Goal: Task Accomplishment & Management: Manage account settings

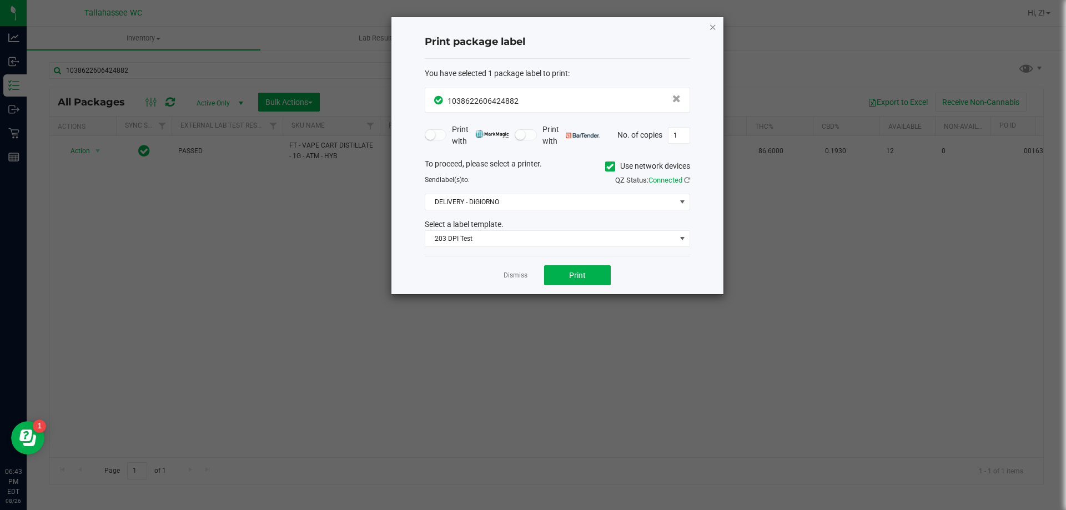
click at [711, 29] on icon "button" at bounding box center [713, 26] width 8 height 13
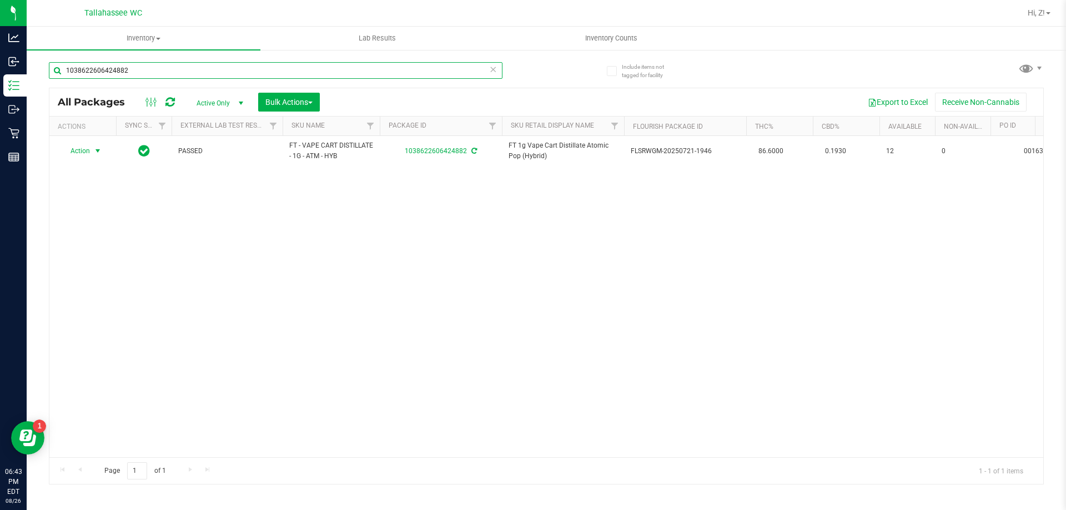
click at [285, 69] on input "1038622606424882" at bounding box center [276, 70] width 454 height 17
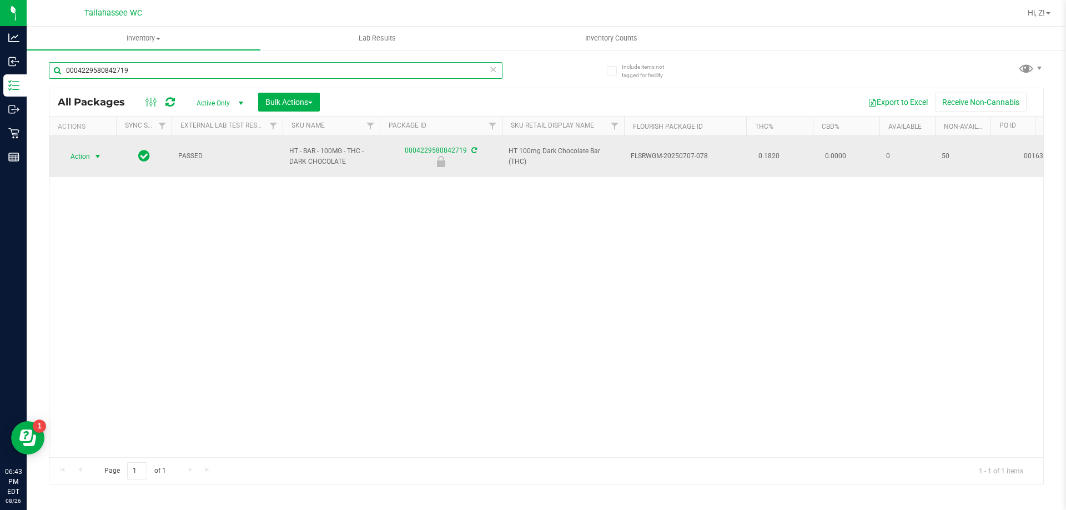
type input "0004229580842719"
click at [87, 149] on span "Action" at bounding box center [76, 157] width 30 height 16
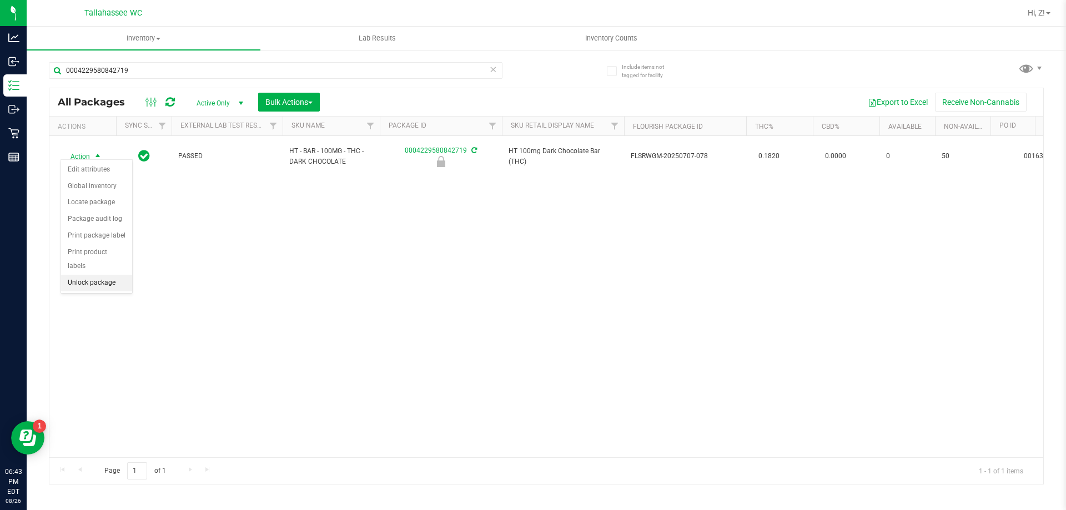
click at [99, 275] on li "Unlock package" at bounding box center [96, 283] width 71 height 17
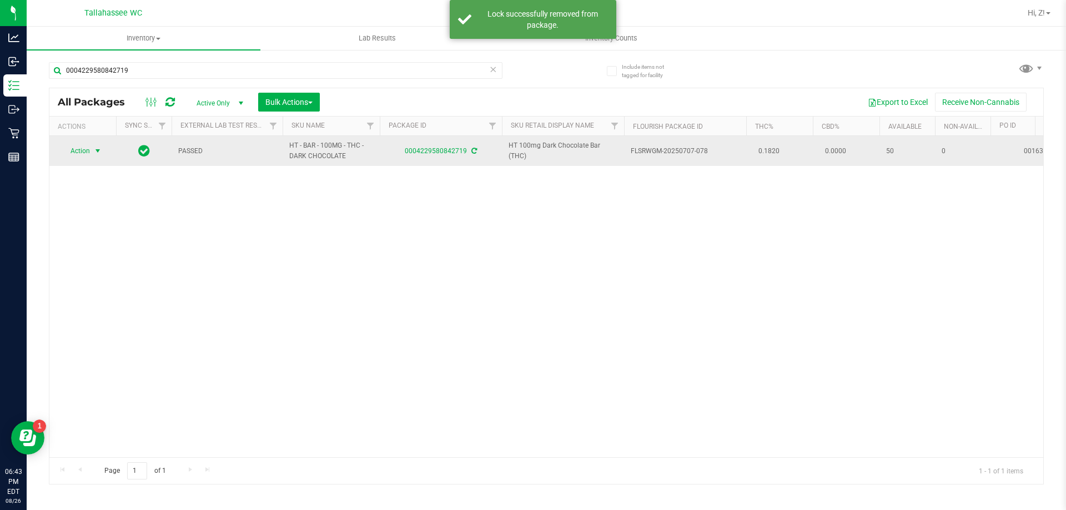
click at [95, 149] on span "select" at bounding box center [97, 151] width 9 height 9
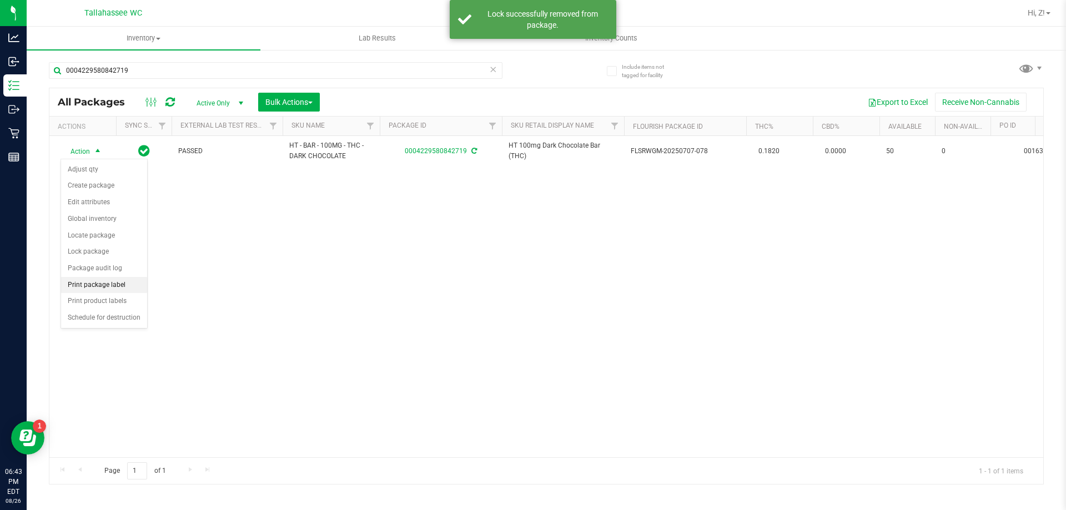
click at [109, 286] on li "Print package label" at bounding box center [104, 285] width 86 height 17
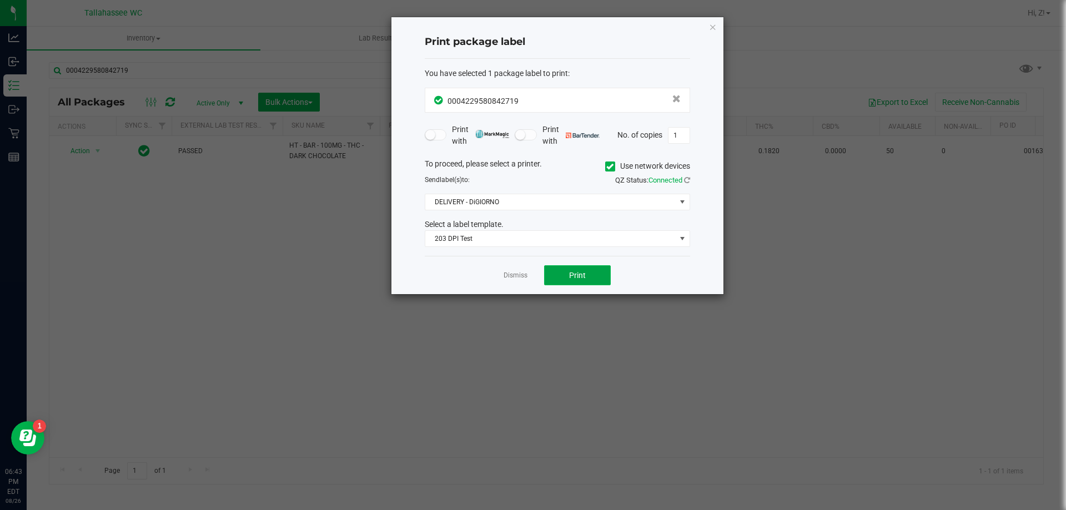
click at [578, 278] on span "Print" at bounding box center [577, 275] width 17 height 9
click at [585, 273] on span "Print" at bounding box center [577, 275] width 17 height 9
click at [713, 24] on icon "button" at bounding box center [713, 26] width 8 height 13
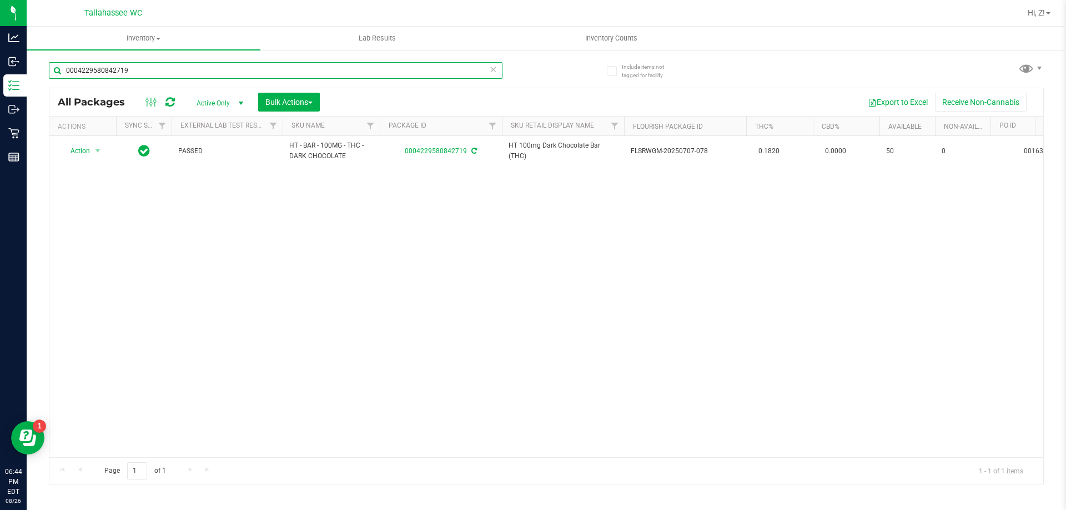
click at [210, 67] on input "0004229580842719" at bounding box center [276, 70] width 454 height 17
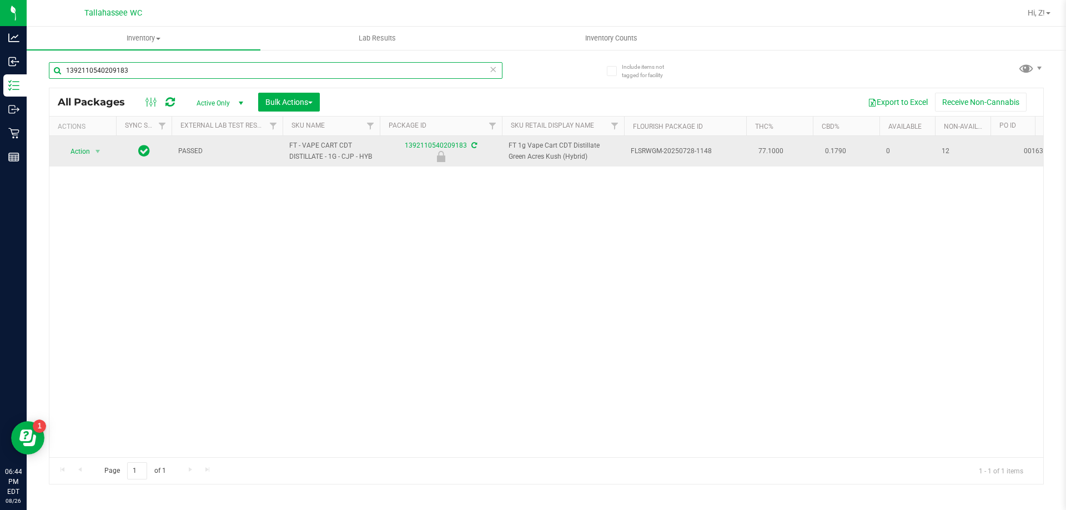
type input "1392110540209183"
click at [69, 150] on span "Action" at bounding box center [76, 152] width 30 height 16
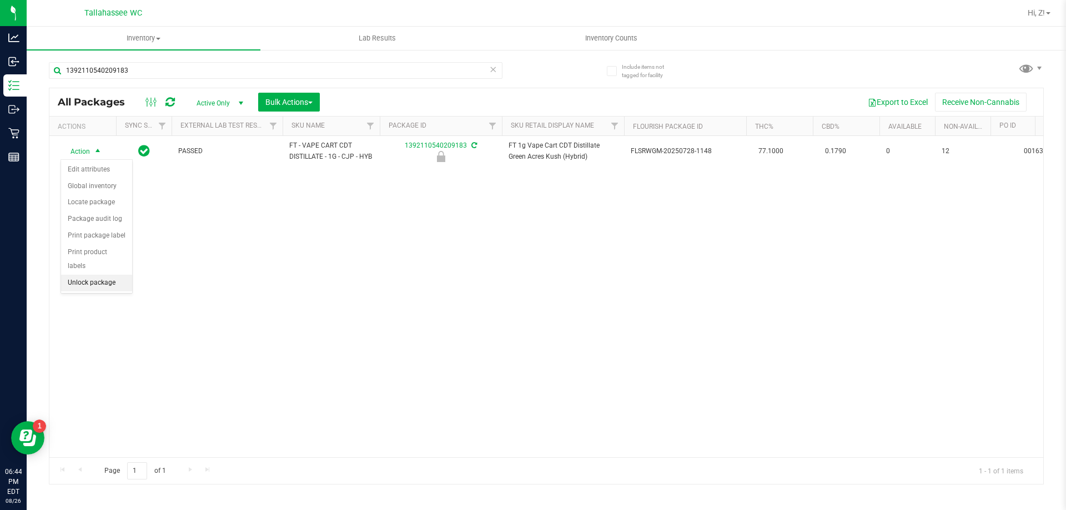
click at [97, 275] on li "Unlock package" at bounding box center [96, 283] width 71 height 17
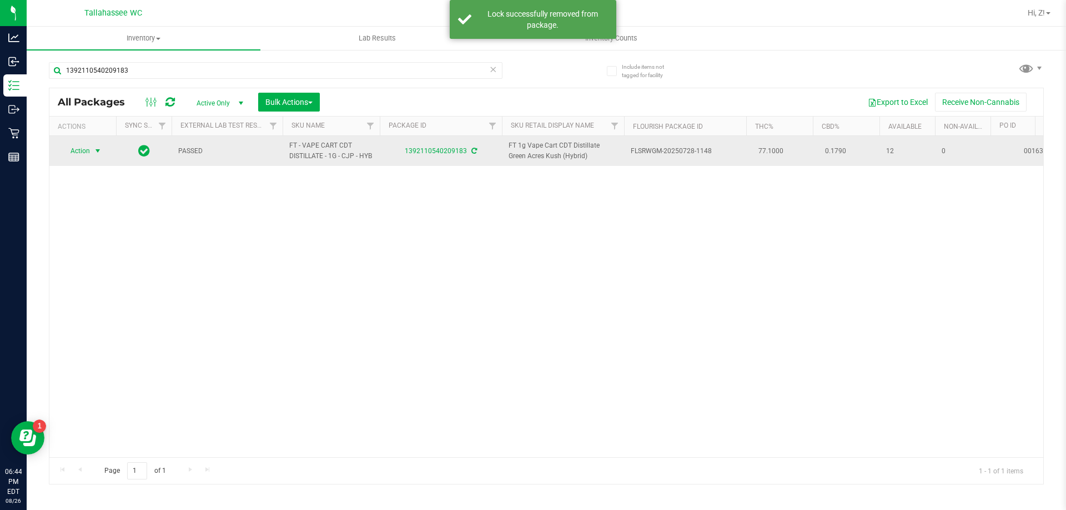
click at [88, 153] on span "Action" at bounding box center [76, 151] width 30 height 16
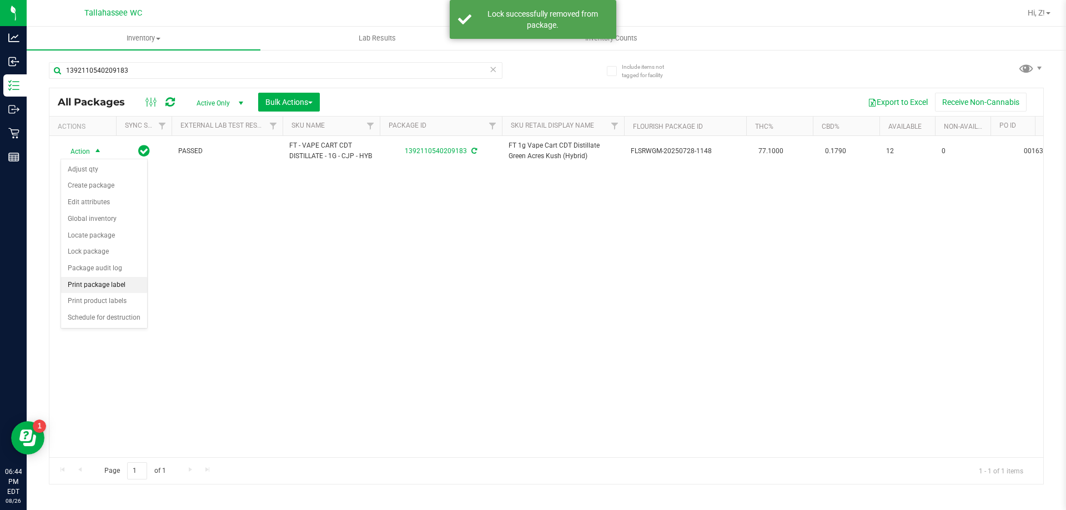
click at [94, 287] on li "Print package label" at bounding box center [104, 285] width 86 height 17
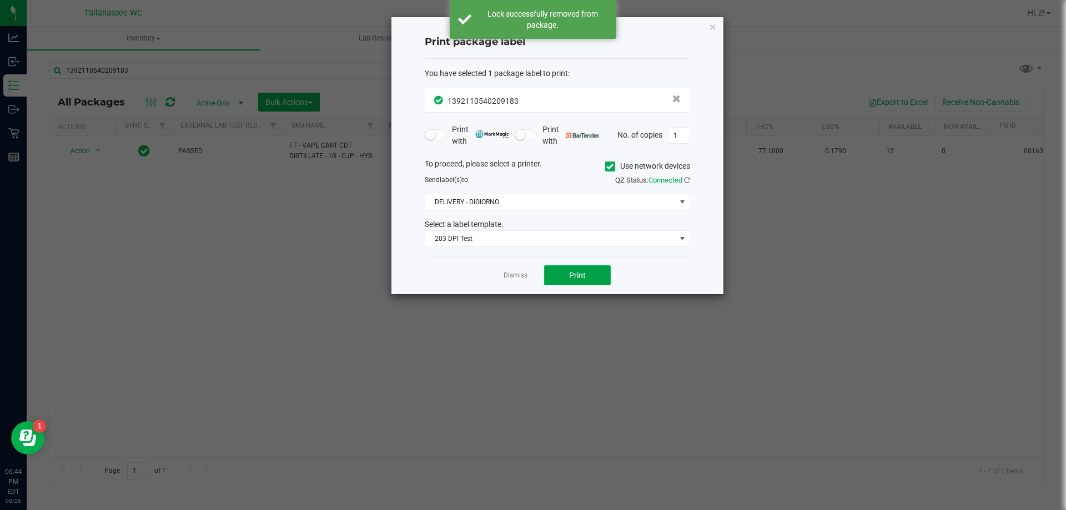
click at [586, 271] on button "Print" at bounding box center [577, 275] width 67 height 20
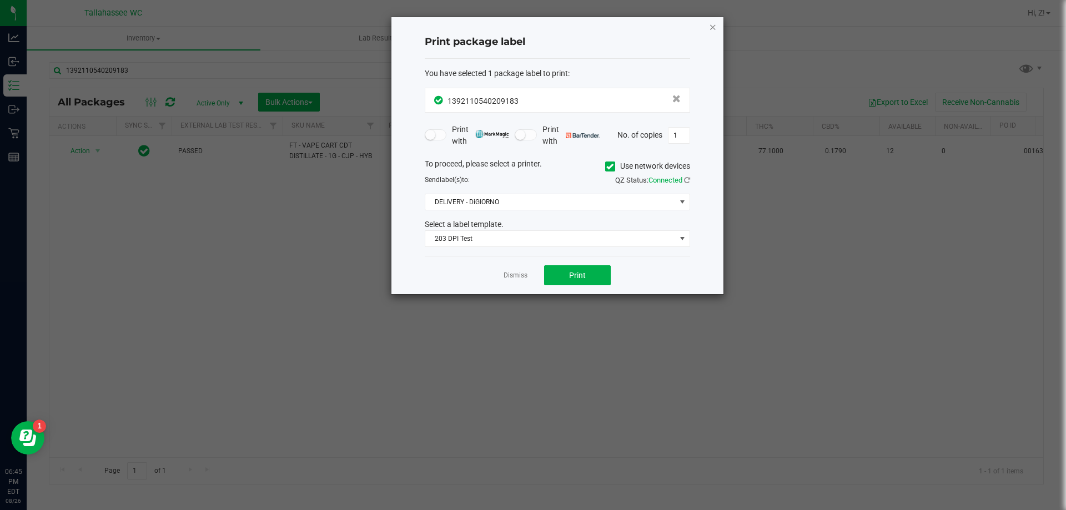
click at [713, 25] on icon "button" at bounding box center [713, 26] width 8 height 13
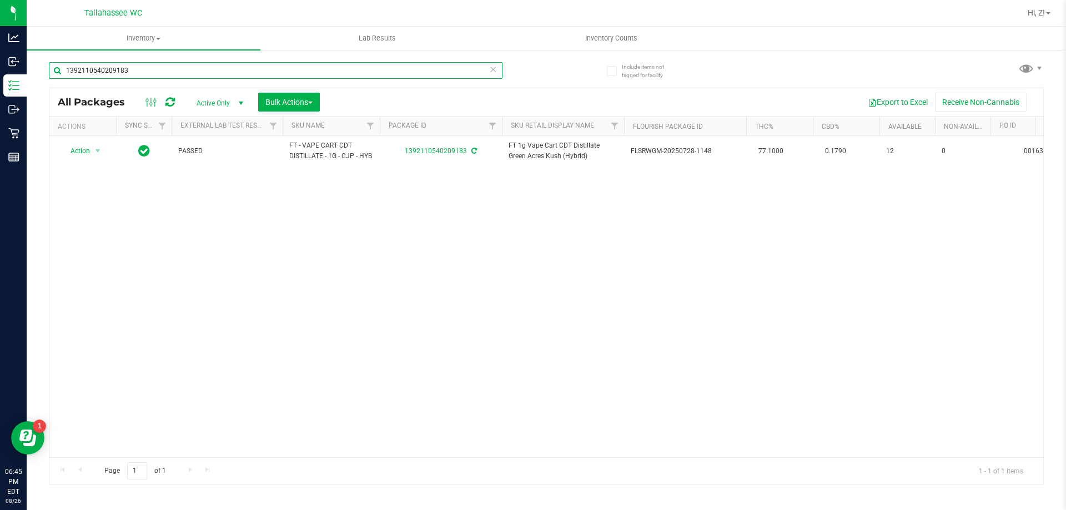
click at [209, 71] on input "1392110540209183" at bounding box center [276, 70] width 454 height 17
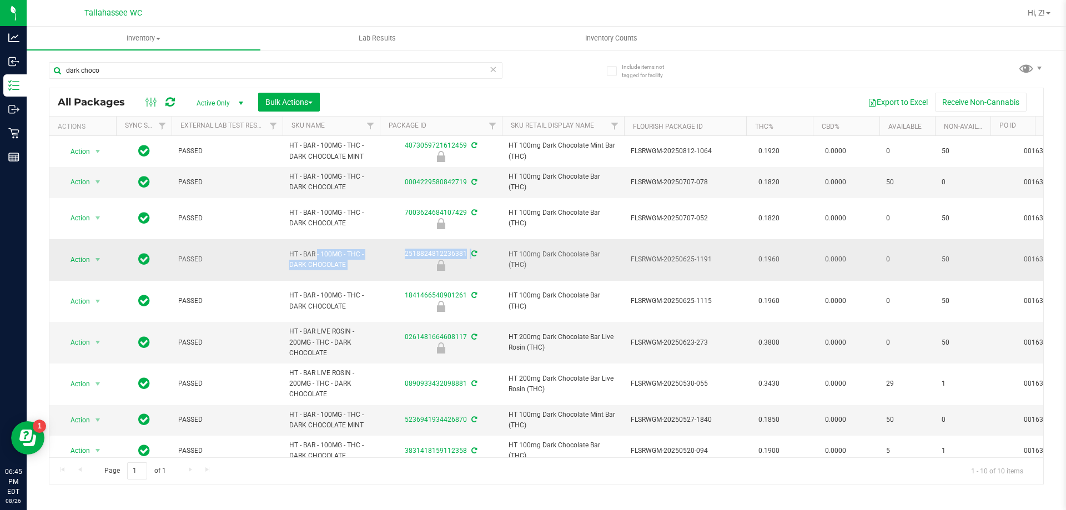
drag, startPoint x: 289, startPoint y: 238, endPoint x: 381, endPoint y: 260, distance: 94.7
click at [323, 249] on span "HT - BAR - 100MG - THC - DARK CHOCOLATE" at bounding box center [331, 259] width 84 height 21
drag, startPoint x: 291, startPoint y: 236, endPoint x: 351, endPoint y: 247, distance: 61.0
click at [351, 247] on td "HT - BAR - 100MG - THC - DARK CHOCOLATE" at bounding box center [331, 260] width 97 height 42
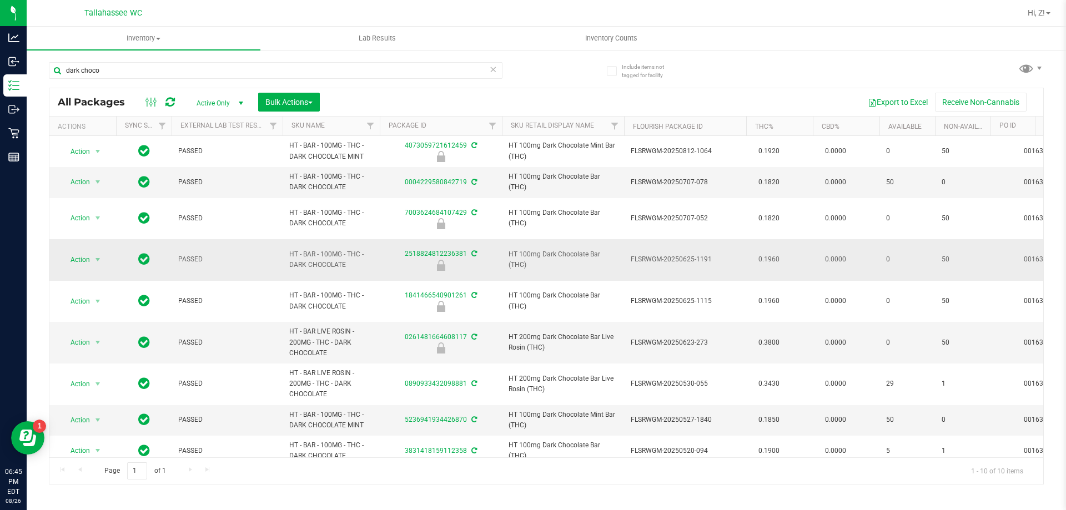
copy span "HT - BAR - 100MG - THC - DARK CHOCOLATE"
click at [215, 69] on input "dark choco" at bounding box center [276, 70] width 454 height 17
paste input "HT - BAR - 100MG - THC - DARK CHOCOLATE"
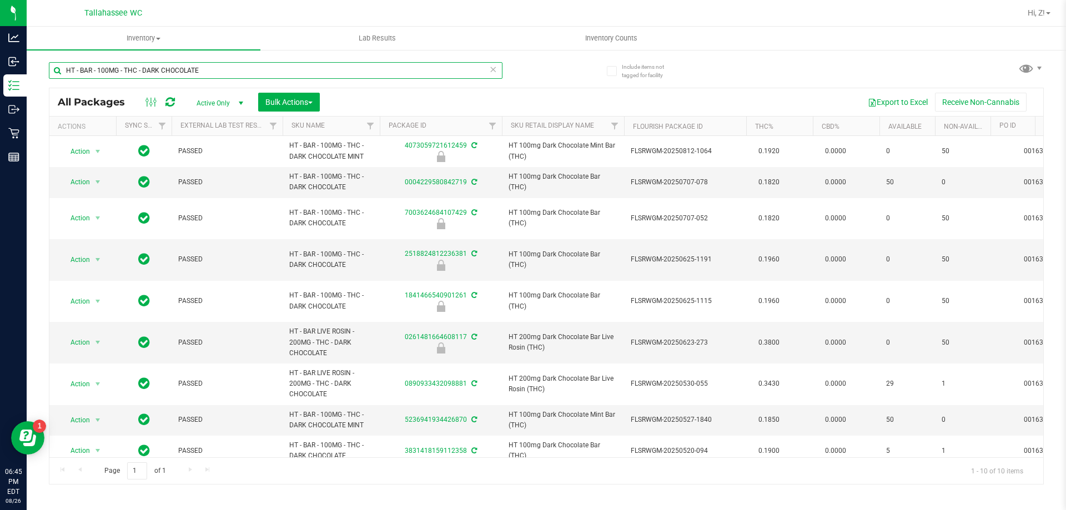
type input "HT - BAR - 100MG - THC - DARK CHOCOLATE"
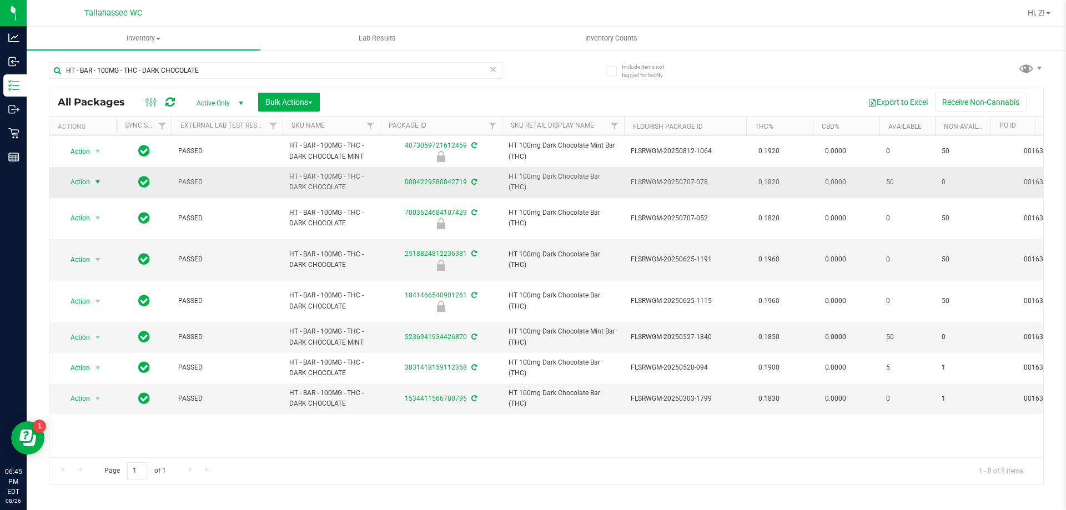
click at [95, 182] on span "select" at bounding box center [97, 182] width 9 height 9
click at [102, 285] on li "Lock package" at bounding box center [104, 283] width 86 height 17
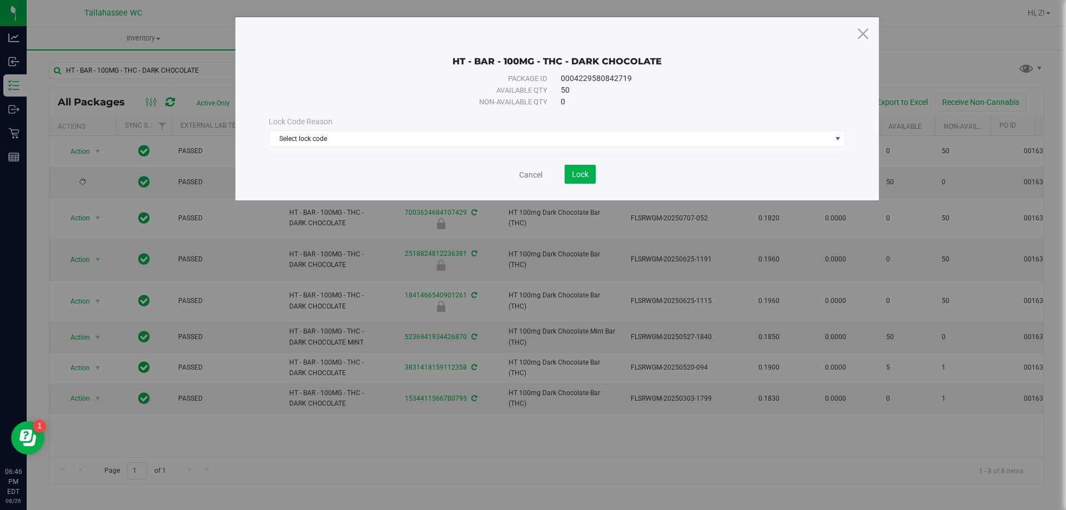
click at [543, 127] on div "Lock Code Reason" at bounding box center [557, 122] width 577 height 12
click at [543, 137] on span "Select lock code" at bounding box center [550, 139] width 562 height 16
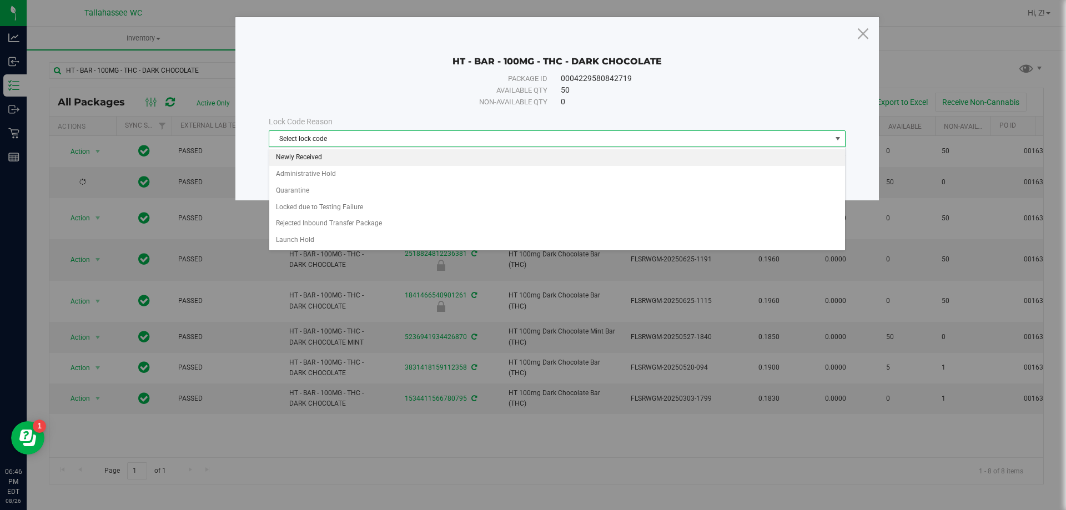
click at [389, 161] on li "Newly Received" at bounding box center [557, 157] width 576 height 17
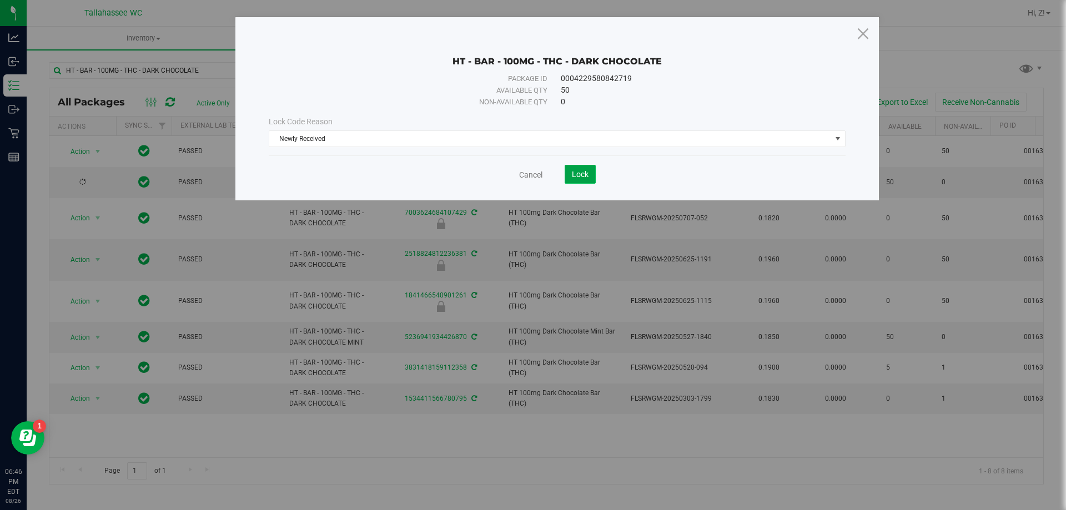
click at [567, 183] on button "Lock" at bounding box center [580, 174] width 31 height 19
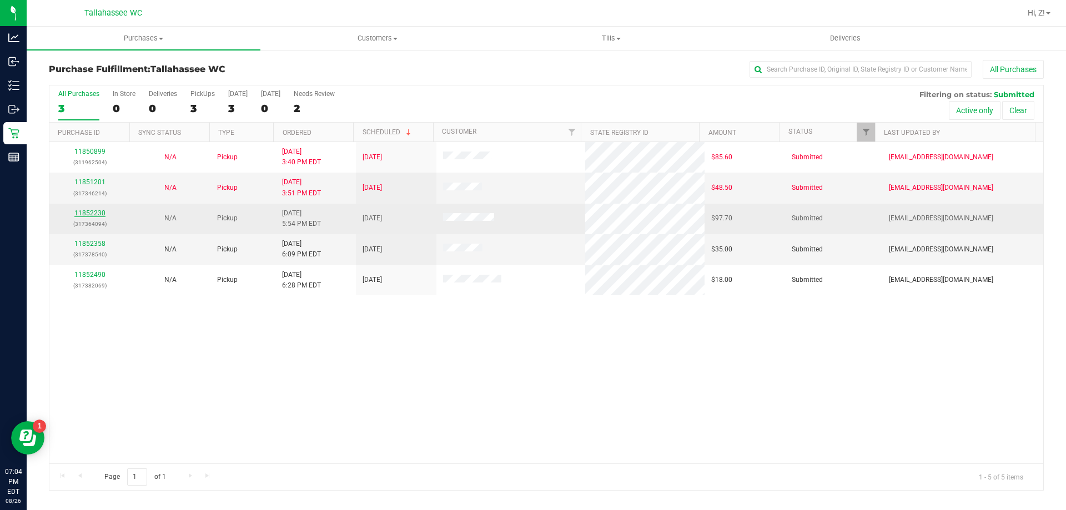
click at [88, 215] on link "11852230" at bounding box center [89, 213] width 31 height 8
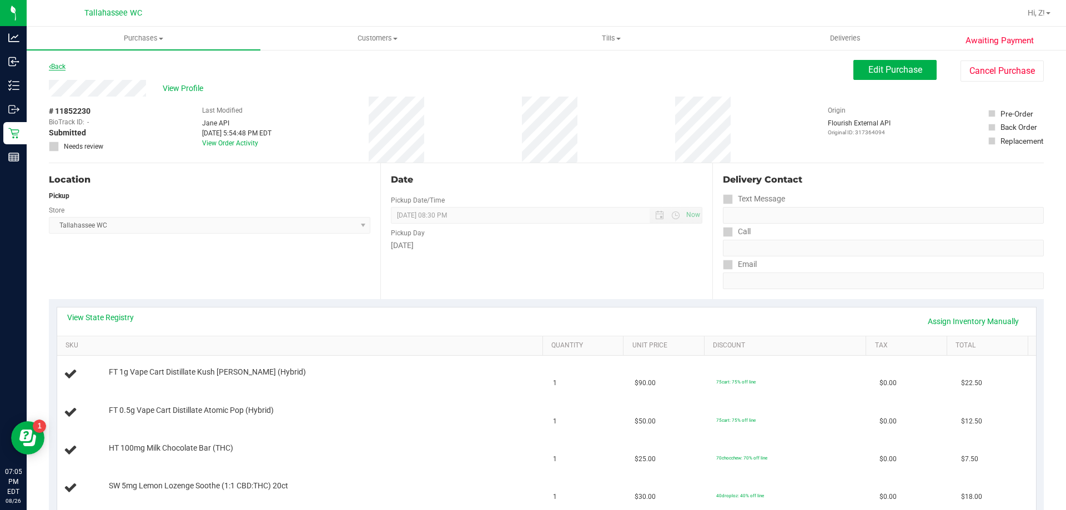
click at [55, 64] on link "Back" at bounding box center [57, 67] width 17 height 8
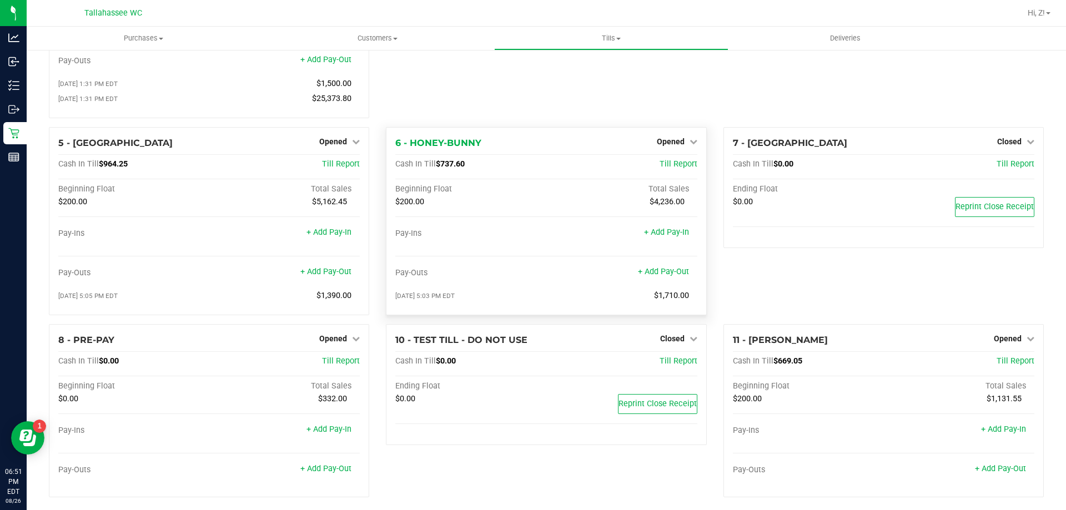
scroll to position [167, 0]
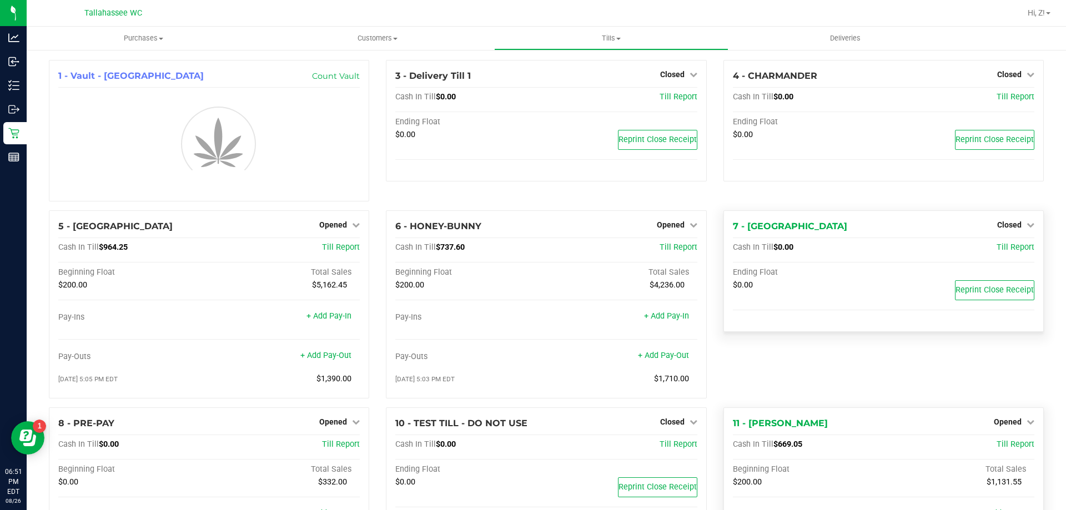
click at [783, 443] on span "$669.05" at bounding box center [787, 444] width 29 height 9
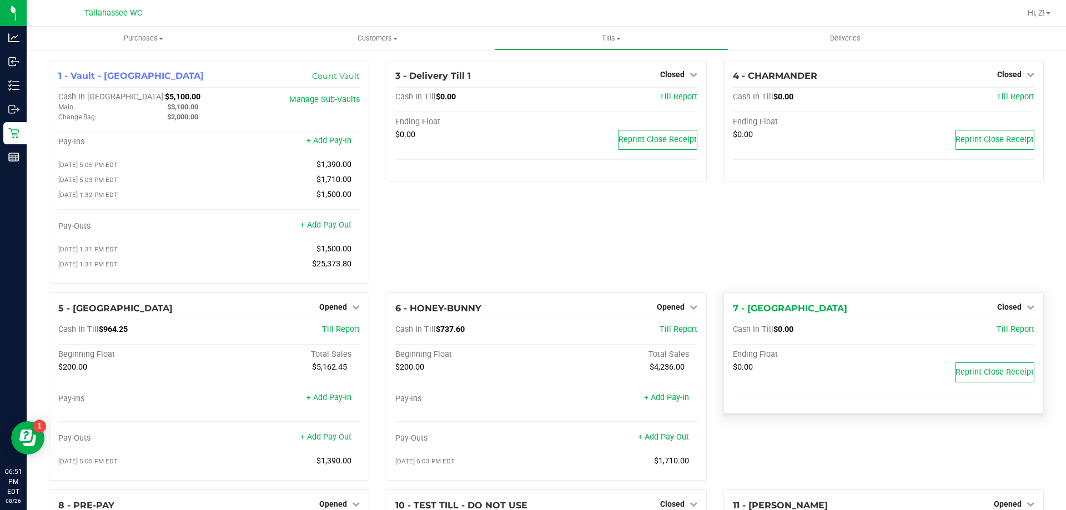
copy span "669.05"
click at [183, 105] on span "$3,100.00" at bounding box center [182, 107] width 31 height 8
copy span "3,100.00"
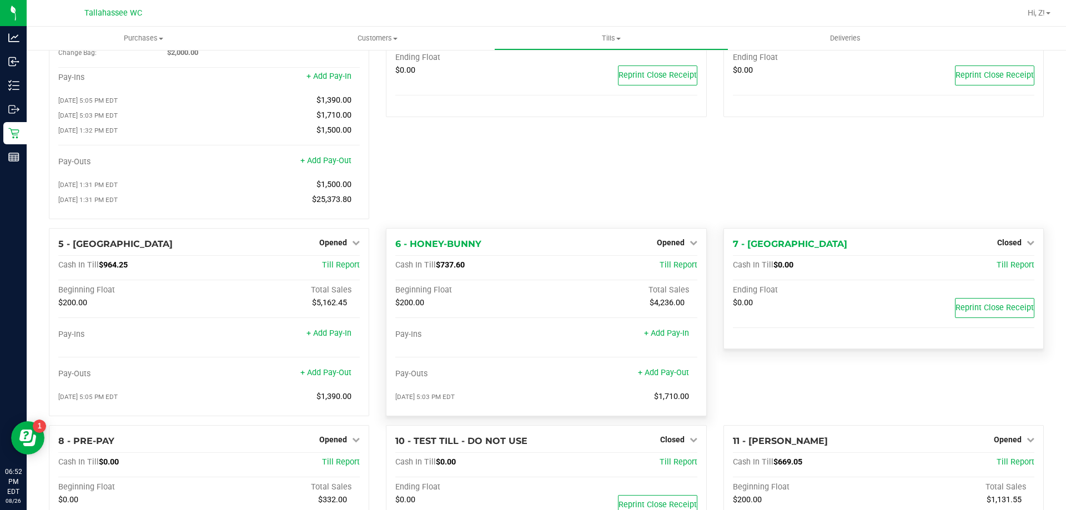
scroll to position [167, 0]
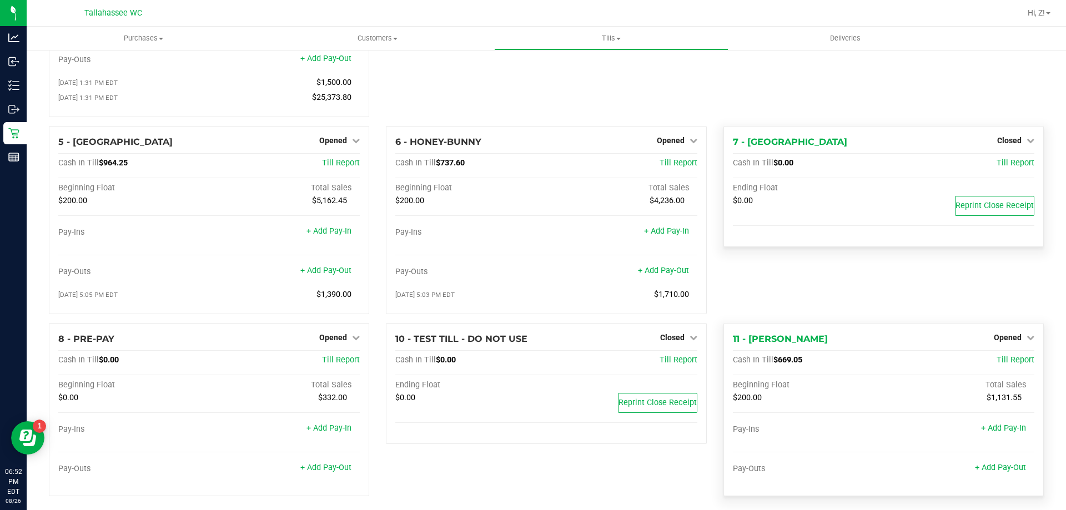
click at [789, 363] on span "$669.05" at bounding box center [787, 359] width 29 height 9
copy span "669.05"
click at [1009, 365] on span "Till Report" at bounding box center [1015, 359] width 38 height 9
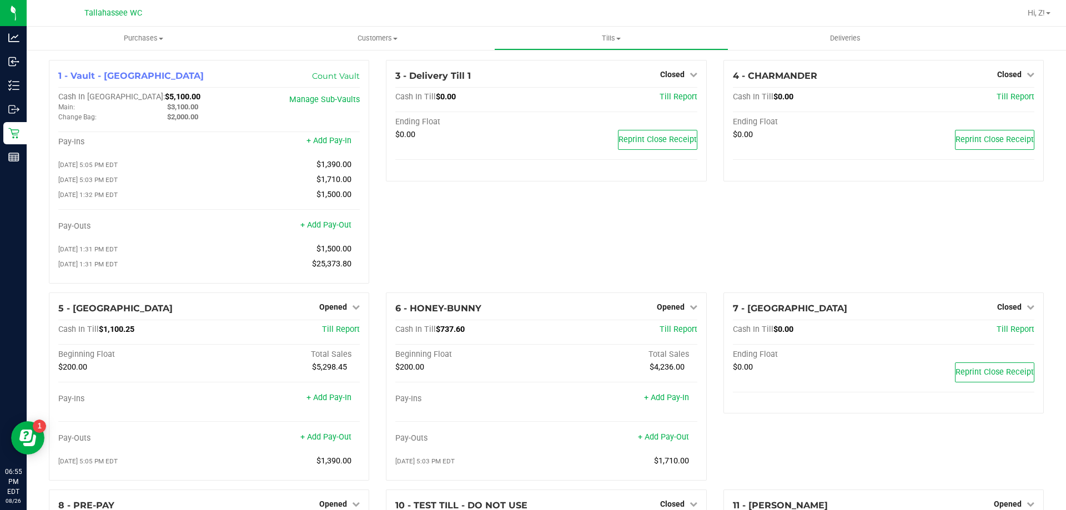
click at [1006, 421] on div "7 - CAPE-VERDE Closed Open Till Cash In Till $0.00 Till Report Ending Float $0.…" at bounding box center [883, 391] width 337 height 197
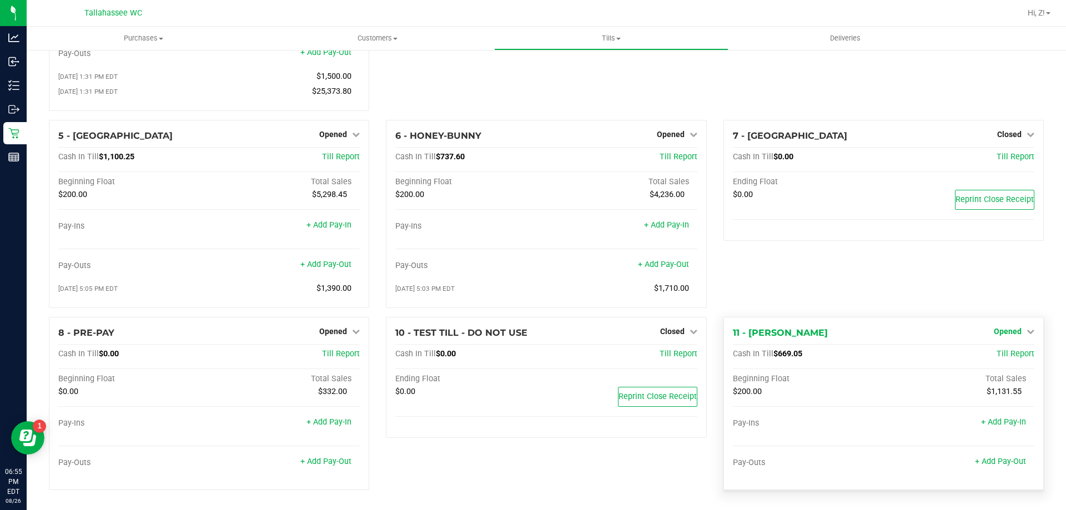
click at [1006, 331] on span "Opened" at bounding box center [1008, 331] width 28 height 9
click at [994, 360] on div "Close Till" at bounding box center [1009, 355] width 82 height 14
click at [1011, 355] on link "Close Till" at bounding box center [1009, 354] width 30 height 9
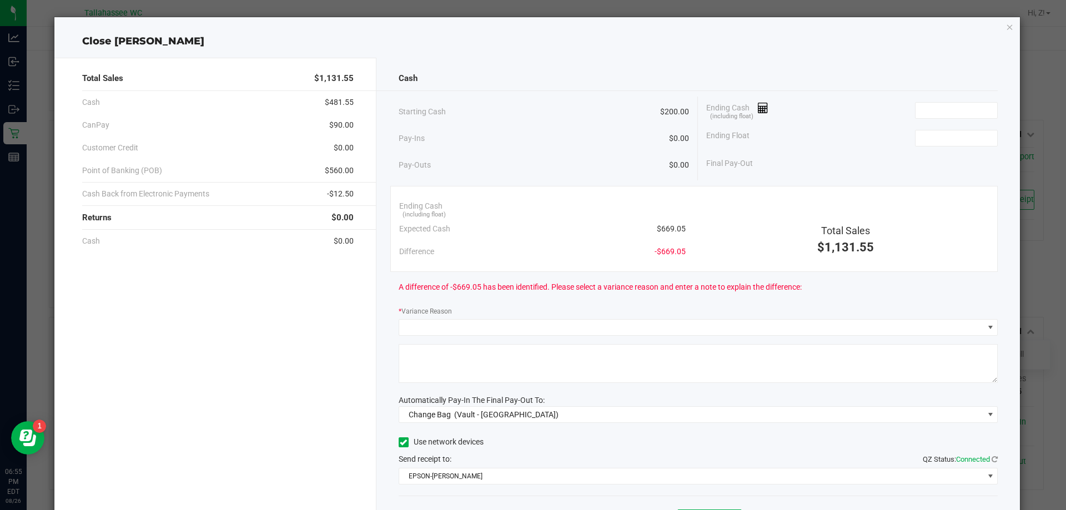
click at [345, 166] on span "$560.00" at bounding box center [339, 171] width 29 height 12
copy span "560.00"
click at [343, 191] on span "-$12.50" at bounding box center [340, 194] width 27 height 12
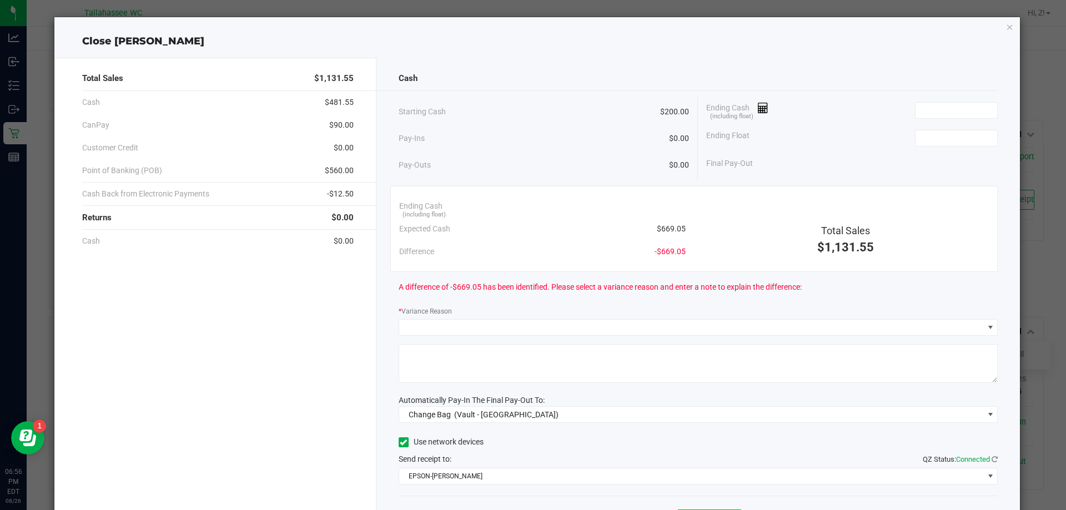
copy span "12.50"
click at [337, 125] on span "$90.00" at bounding box center [341, 125] width 24 height 12
copy span "90.00"
click at [935, 110] on input at bounding box center [956, 111] width 82 height 16
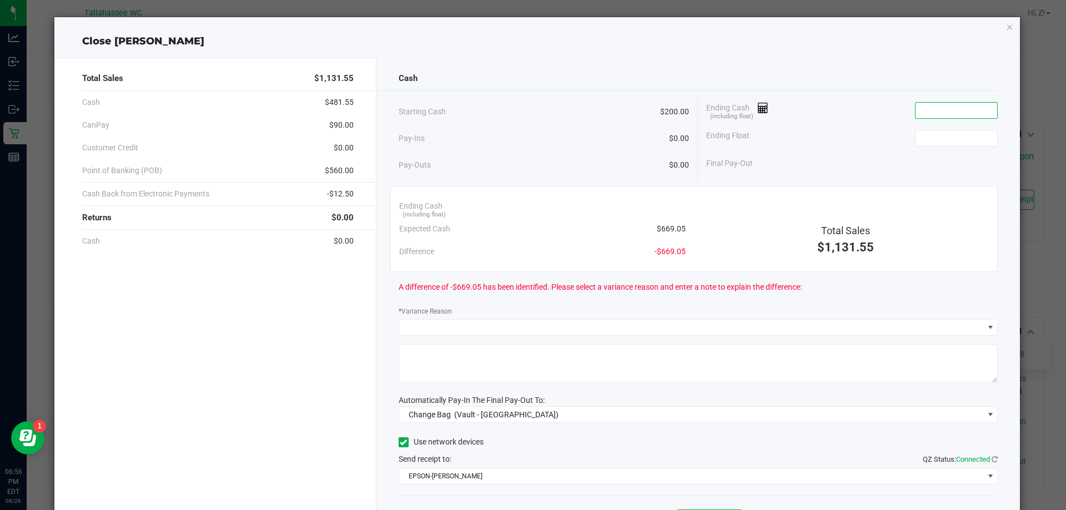
click at [934, 110] on input at bounding box center [956, 111] width 82 height 16
paste input "668.05"
type input "$668.05"
click at [927, 132] on input at bounding box center [956, 138] width 82 height 16
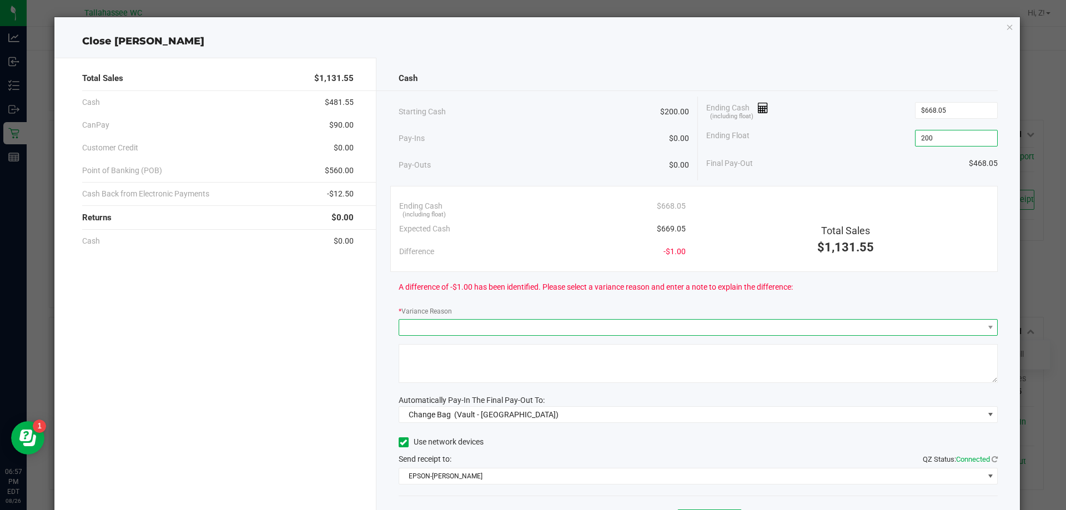
type input "$200.00"
click at [593, 323] on span at bounding box center [691, 328] width 585 height 16
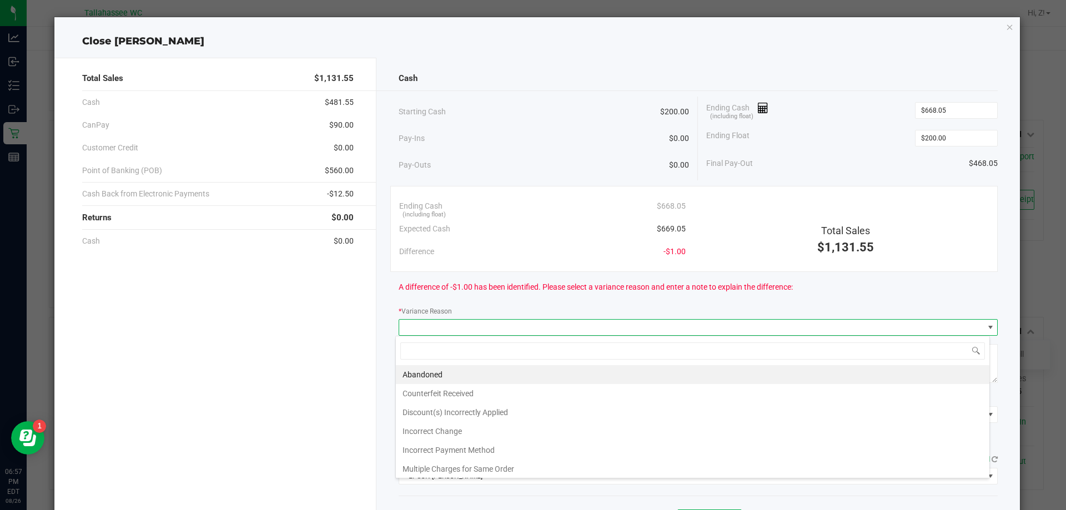
scroll to position [17, 594]
click at [459, 427] on li "Incorrect Change" at bounding box center [692, 431] width 593 height 19
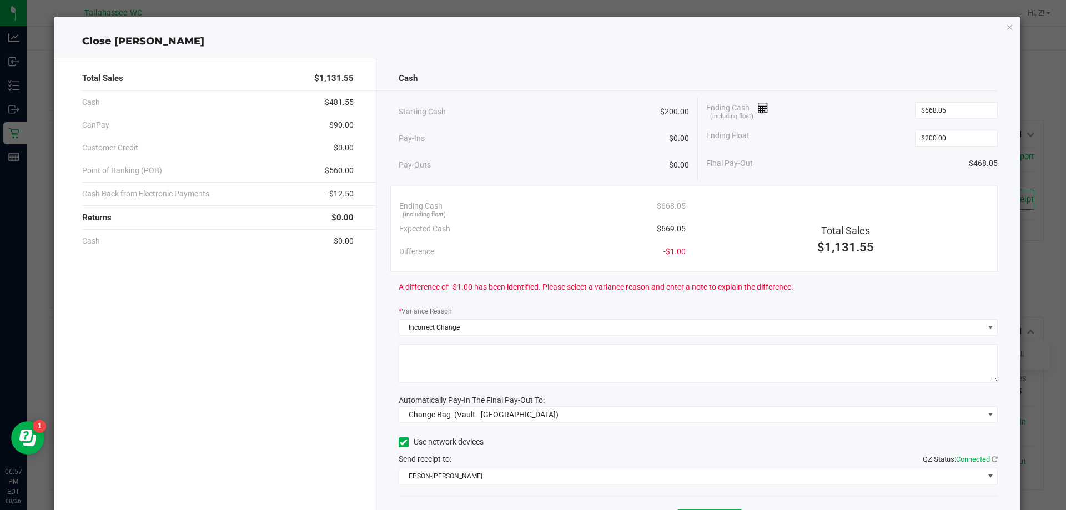
click at [460, 352] on textarea at bounding box center [699, 363] width 600 height 39
type textarea "incorrect change was given - ZM"
click at [497, 423] on div "Cash Starting Cash $200.00 Pay-Ins $0.00 Pay-Outs $0.00 Ending Cash (including …" at bounding box center [698, 308] width 644 height 500
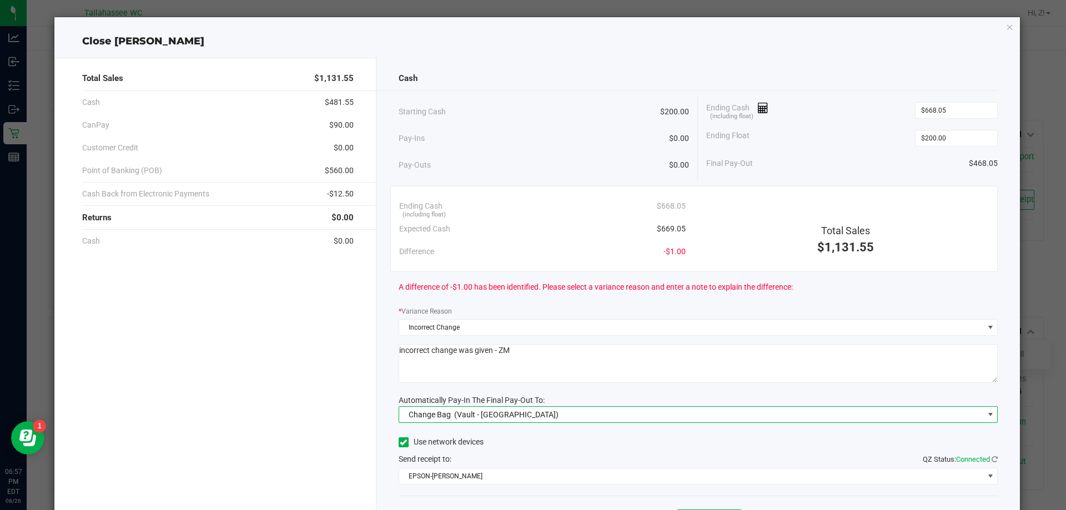
click at [501, 414] on span "(Vault - [GEOGRAPHIC_DATA])" at bounding box center [506, 414] width 104 height 9
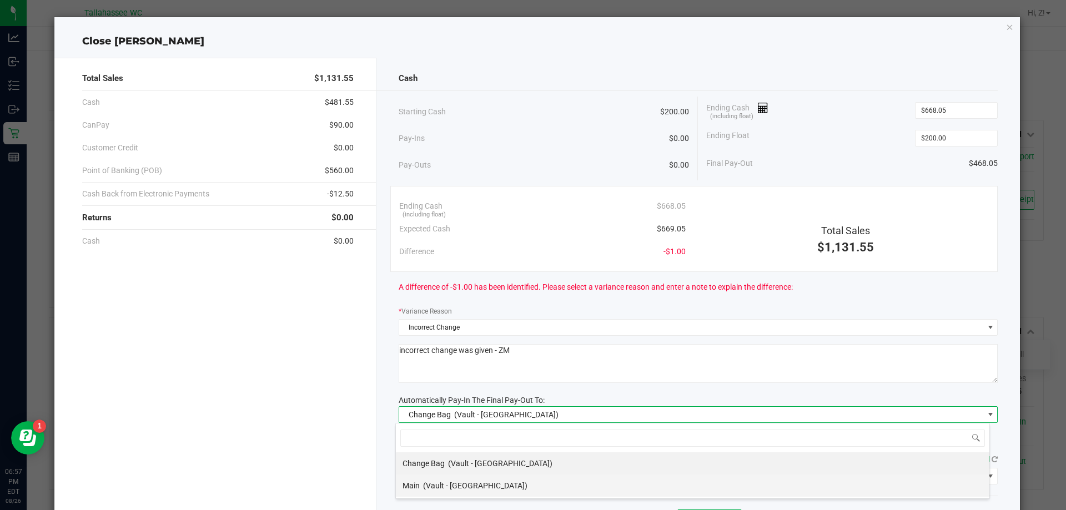
click at [446, 486] on span "(Vault - [GEOGRAPHIC_DATA])" at bounding box center [475, 485] width 104 height 9
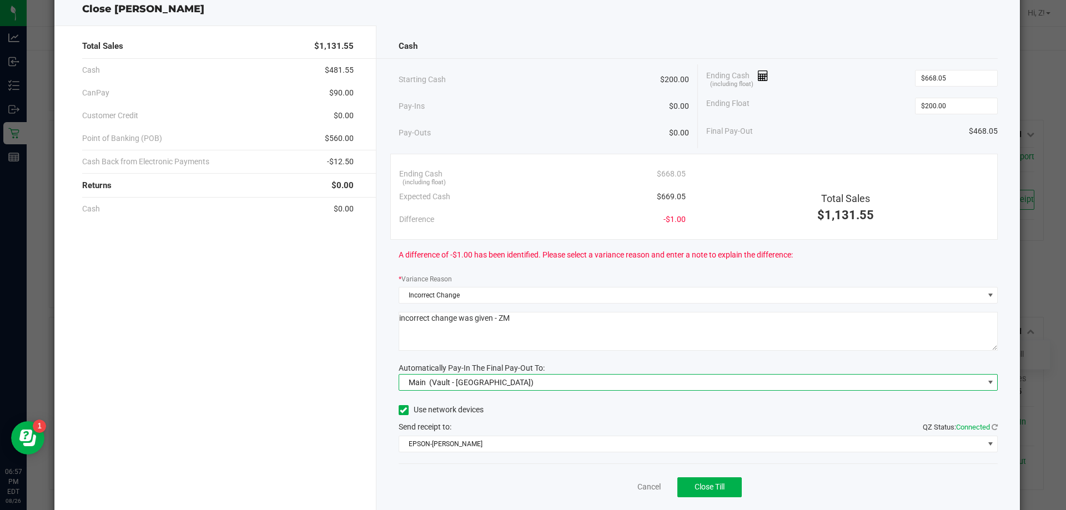
scroll to position [65, 0]
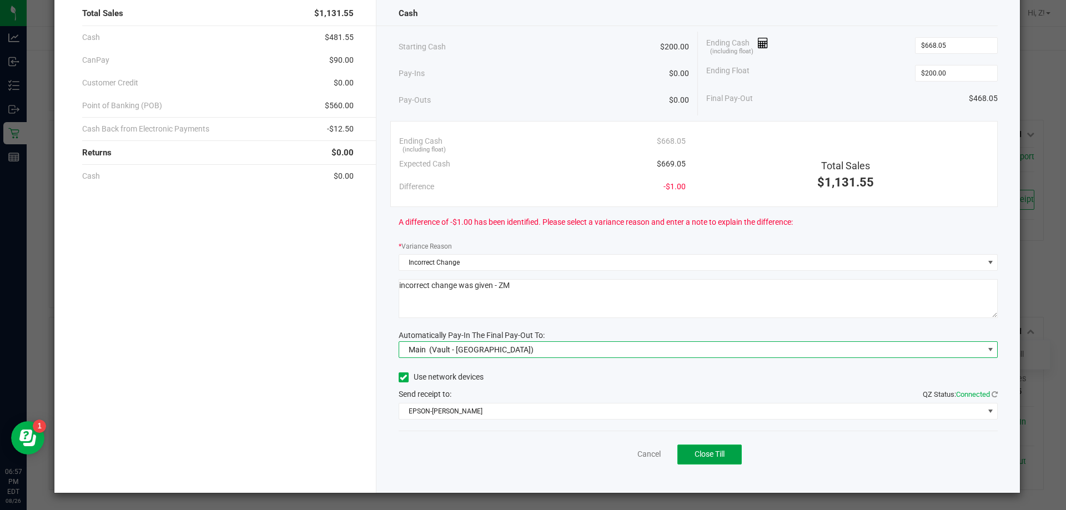
click at [706, 449] on button "Close Till" at bounding box center [709, 455] width 64 height 20
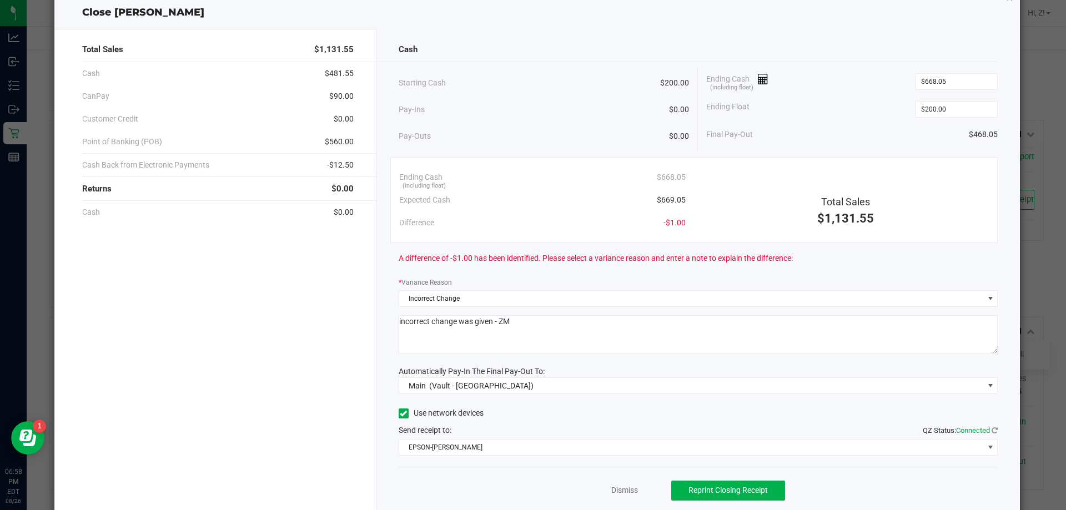
scroll to position [0, 0]
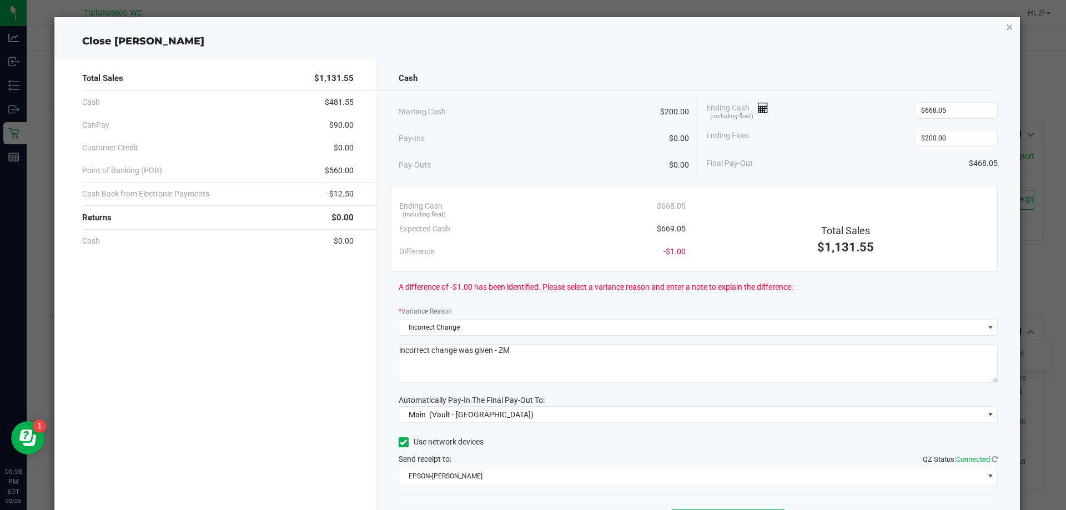
click at [1006, 27] on icon "button" at bounding box center [1010, 26] width 8 height 13
